Goal: Check status: Check status

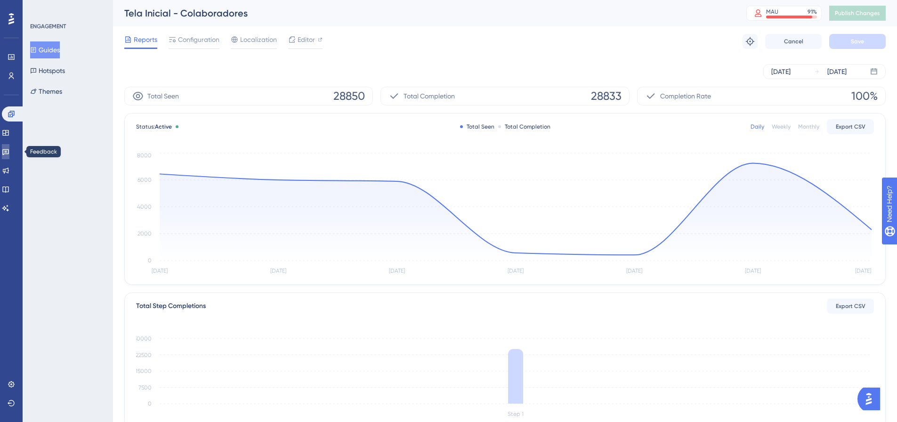
click at [9, 152] on icon at bounding box center [6, 152] width 8 height 8
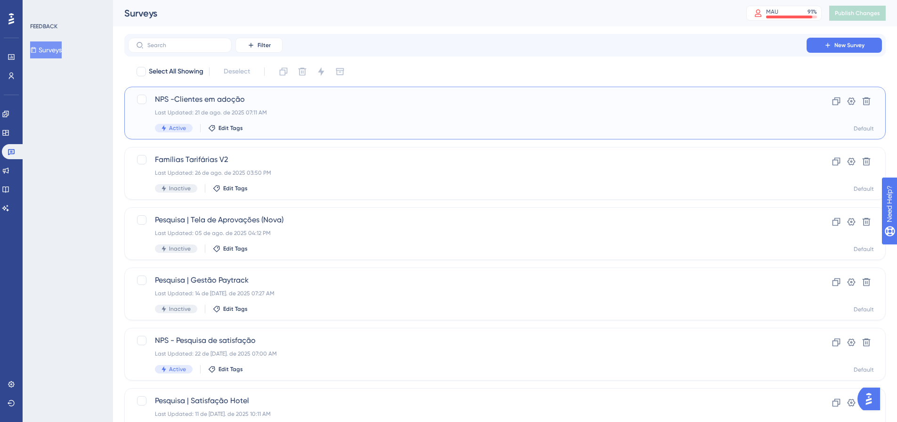
click at [393, 109] on div "Last Updated: 21 de ago. de 2025 07:11 AM" at bounding box center [467, 113] width 625 height 8
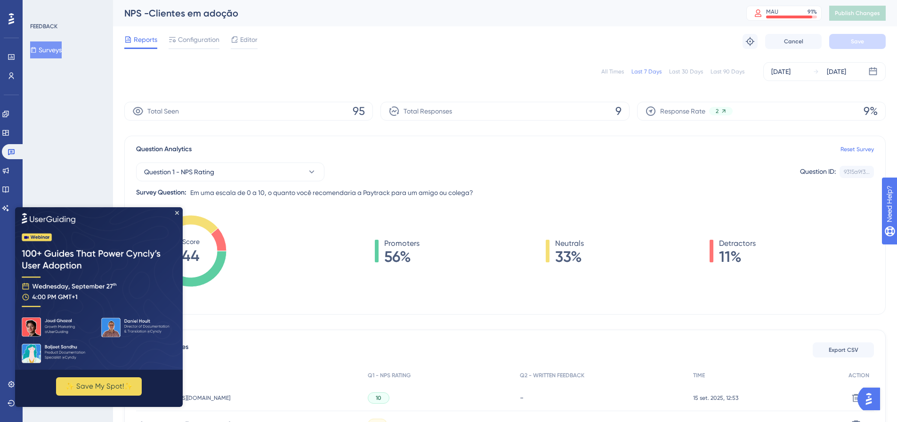
click at [620, 71] on div "All Times" at bounding box center [612, 72] width 23 height 8
click at [175, 212] on img at bounding box center [99, 288] width 168 height 162
click at [178, 213] on icon "Close Preview" at bounding box center [177, 212] width 4 height 4
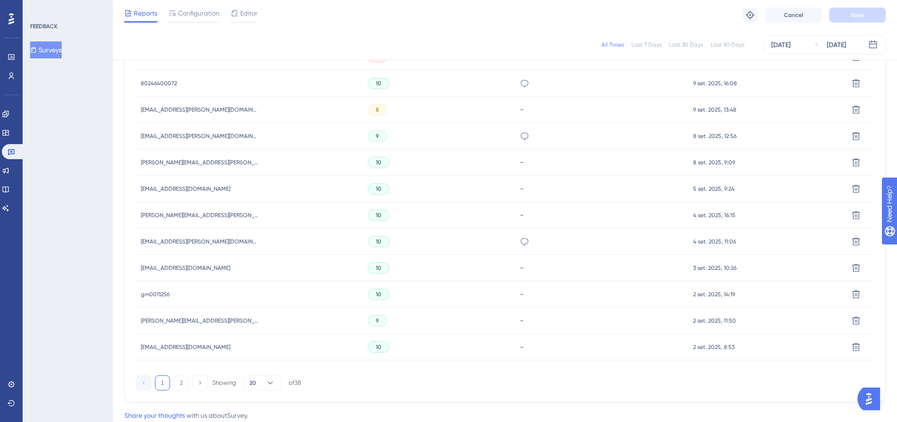
scroll to position [577, 0]
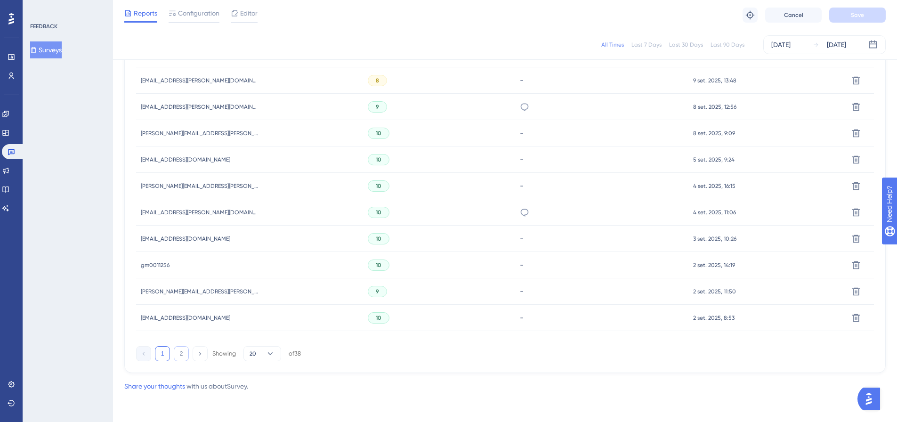
click at [175, 356] on button "2" at bounding box center [181, 353] width 15 height 15
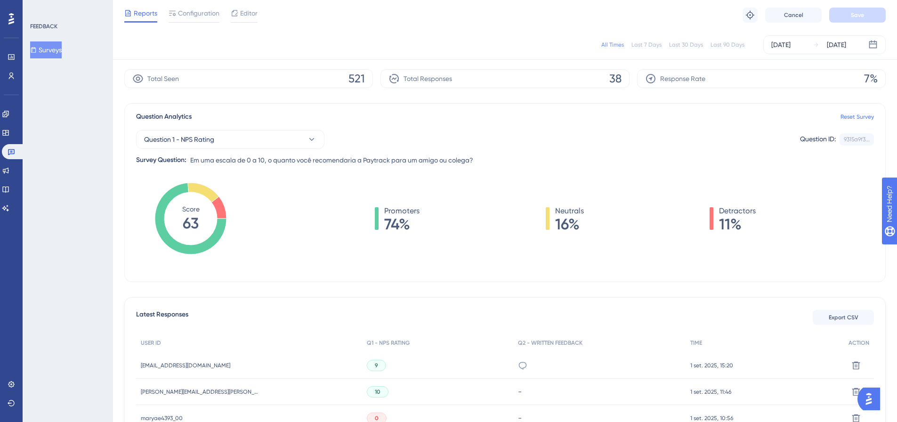
scroll to position [0, 0]
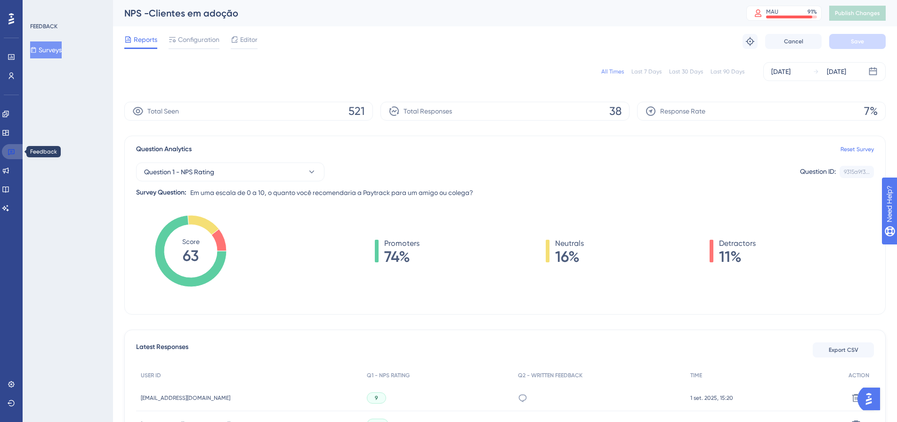
click at [18, 153] on link at bounding box center [13, 151] width 23 height 15
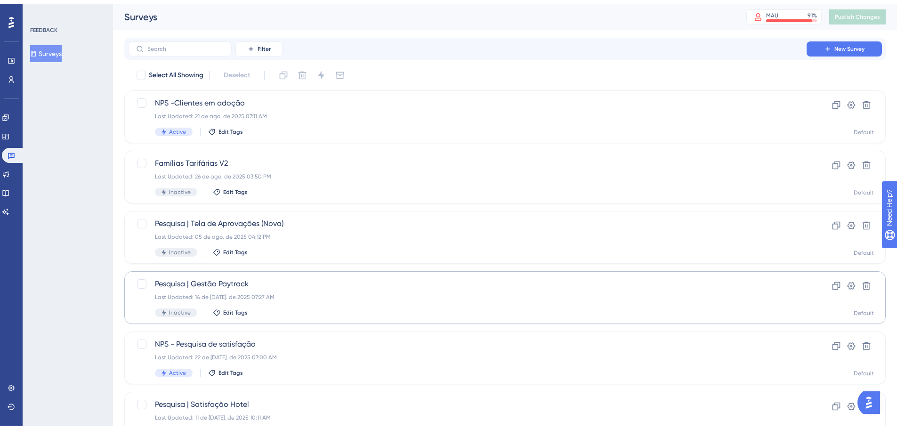
scroll to position [47, 0]
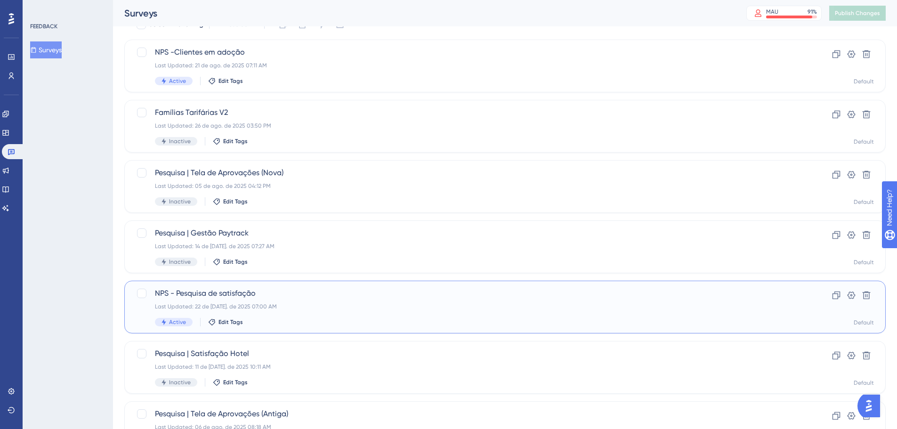
click at [335, 292] on span "NPS - Pesquisa de satisfação" at bounding box center [467, 293] width 625 height 11
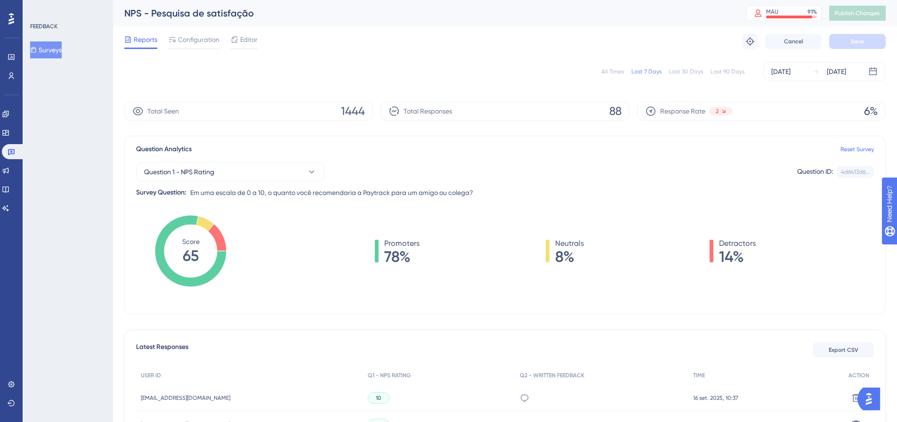
click at [609, 72] on div "All Times" at bounding box center [612, 72] width 23 height 8
click at [658, 72] on div "Last 7 Days" at bounding box center [646, 72] width 30 height 8
click at [680, 72] on div "Last 30 Days" at bounding box center [686, 72] width 34 height 8
click at [622, 73] on div "All Times" at bounding box center [612, 72] width 23 height 8
